Goal: Find specific page/section: Find specific page/section

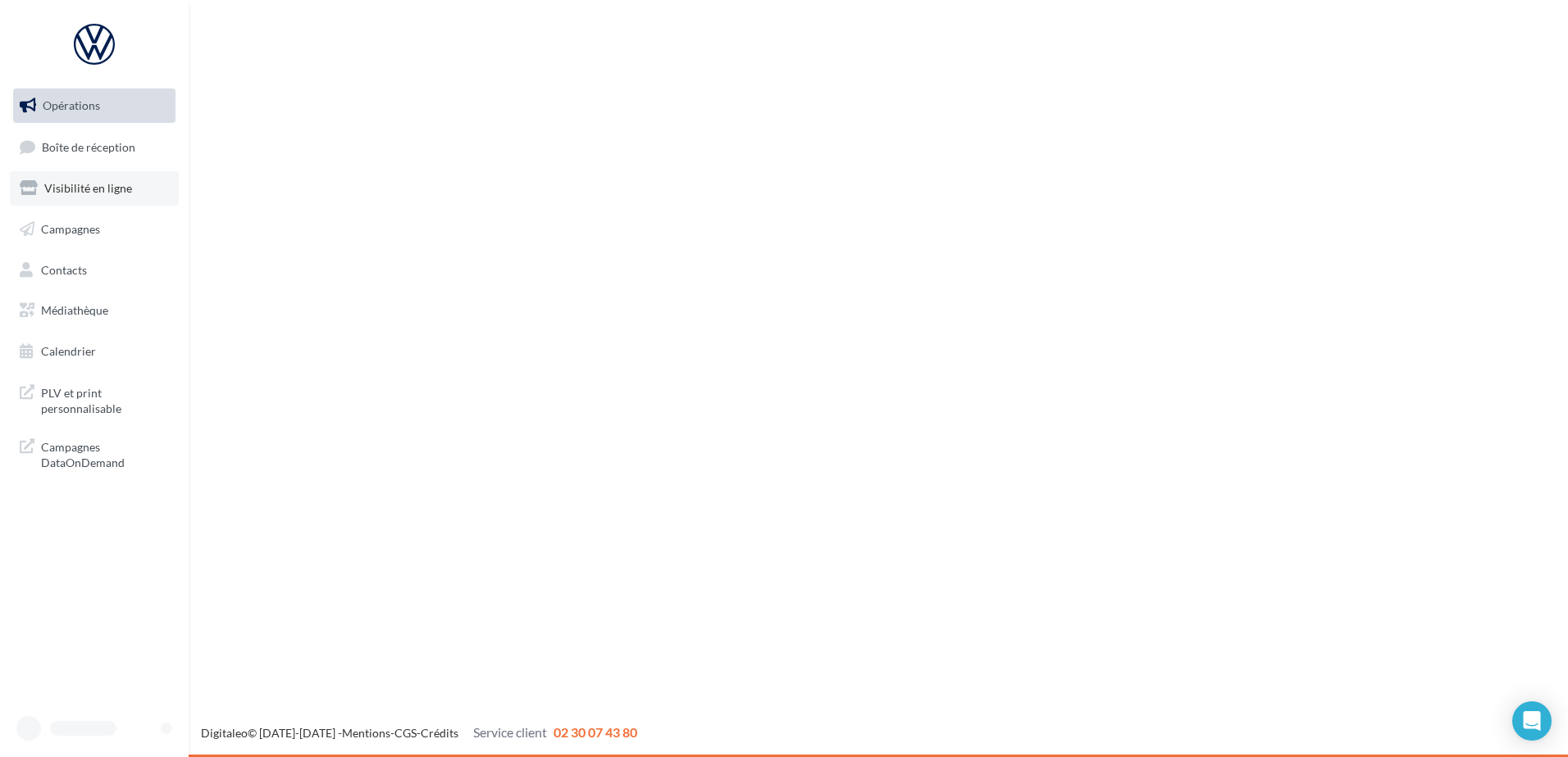
click at [107, 194] on span "Visibilité en ligne" at bounding box center [88, 188] width 88 height 14
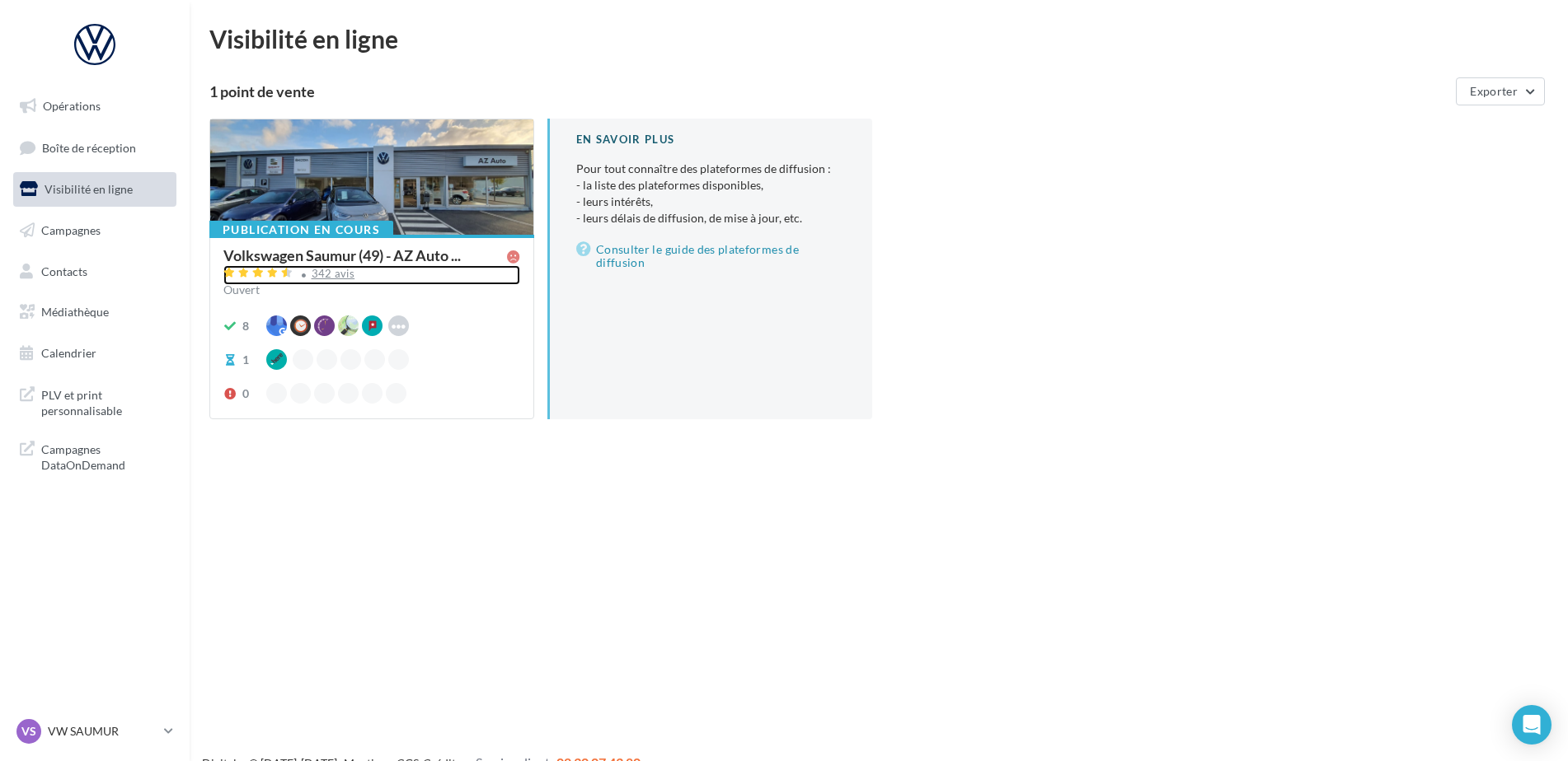
click at [329, 274] on div "342 avis" at bounding box center [333, 273] width 43 height 11
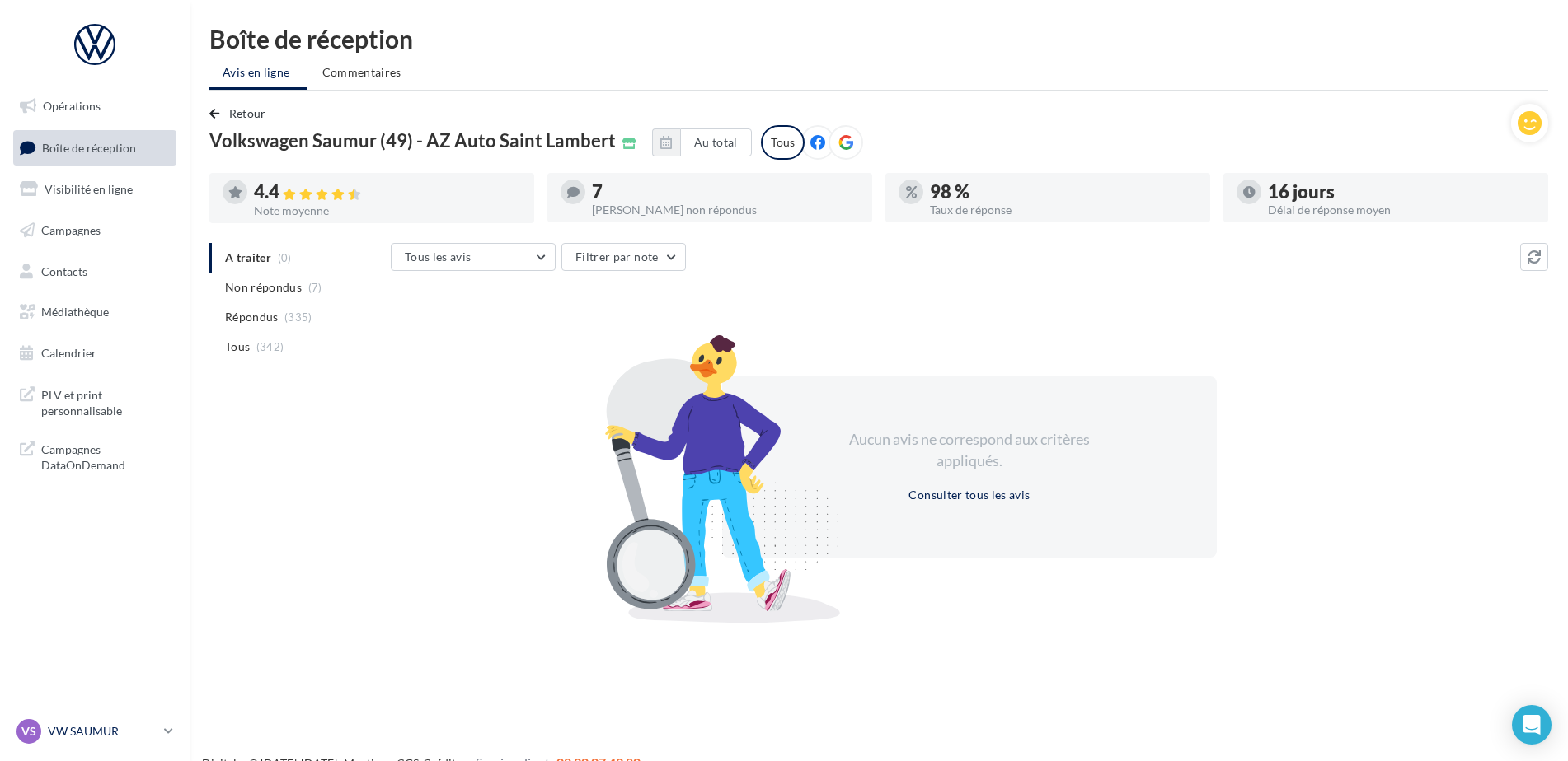
click at [102, 724] on p "VW SAUMUR" at bounding box center [102, 731] width 110 height 16
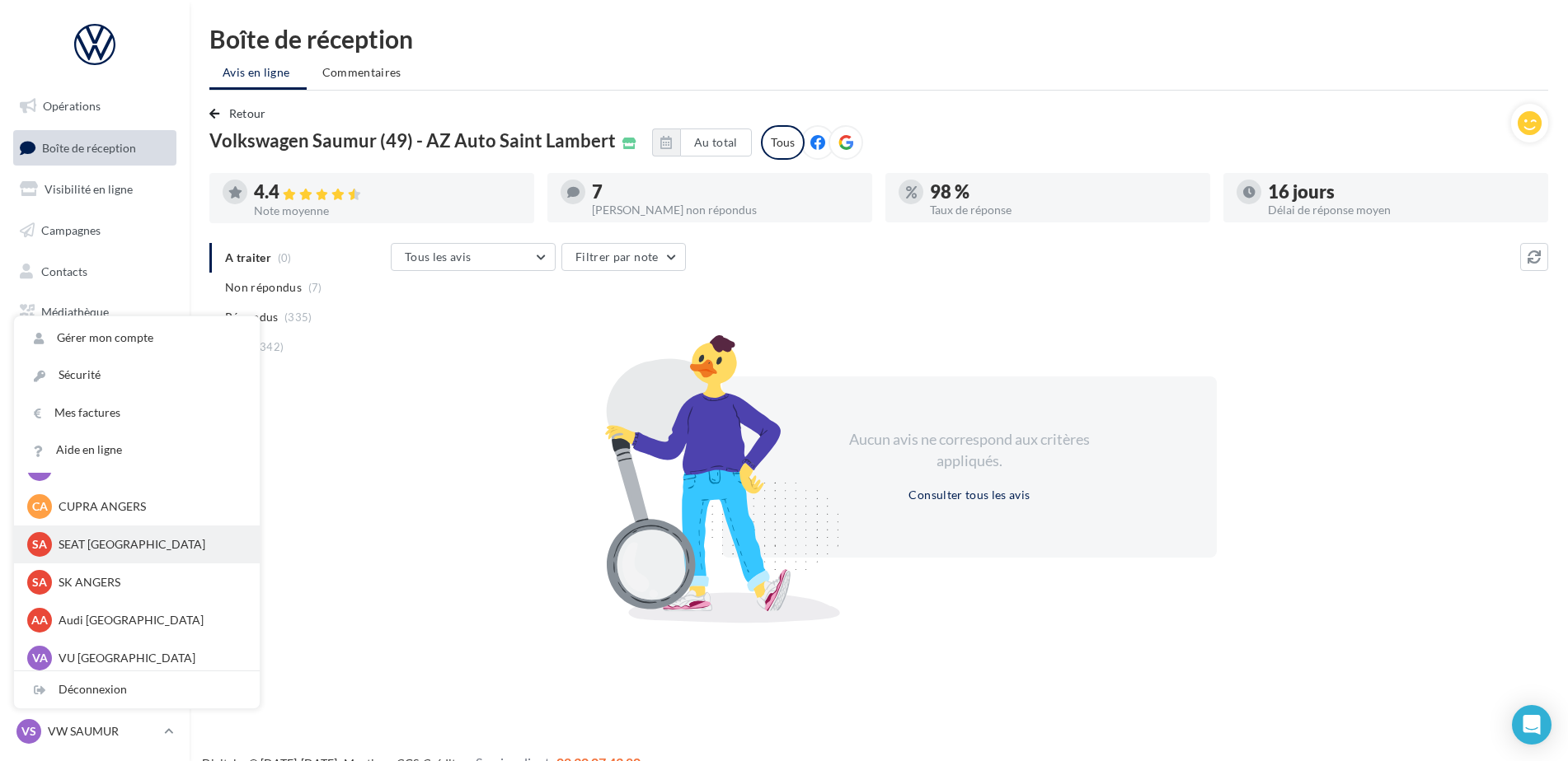
scroll to position [151, 0]
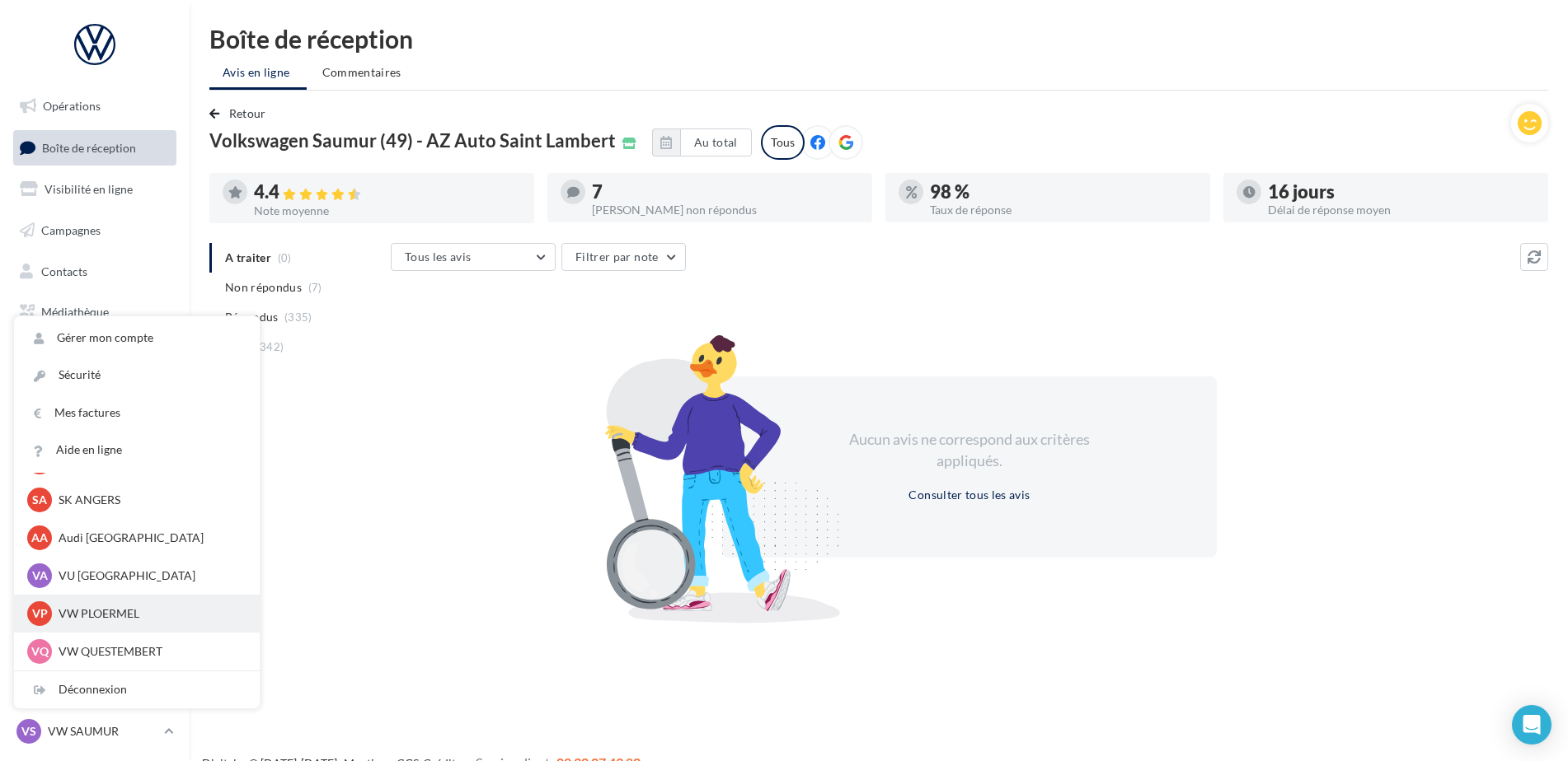
click at [108, 612] on p "VW PLOERMEL" at bounding box center [149, 613] width 181 height 16
click at [173, 607] on p "VW PLOERMEL" at bounding box center [149, 613] width 181 height 16
